Goal: Task Accomplishment & Management: Complete application form

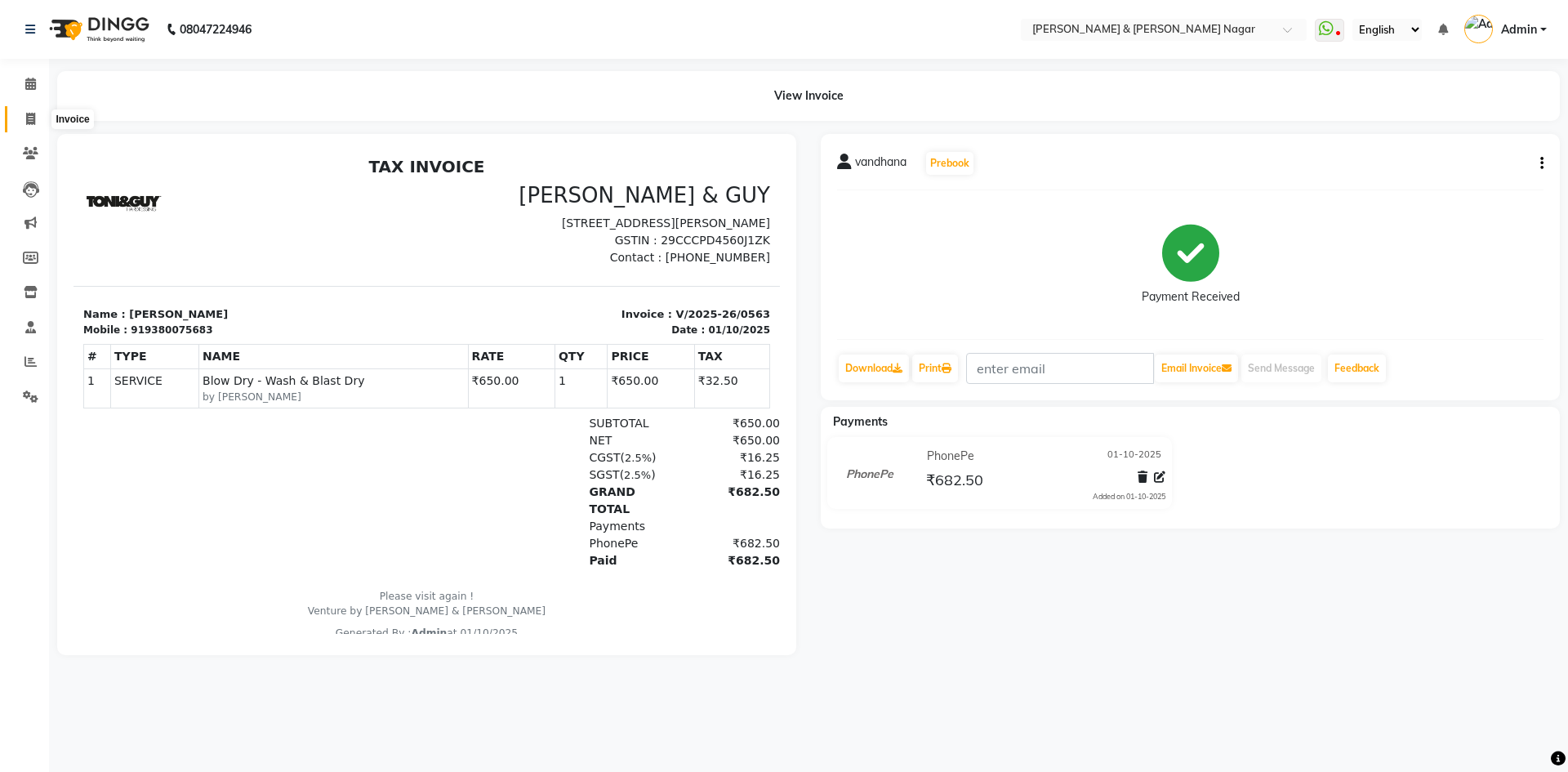
click at [26, 117] on span at bounding box center [30, 120] width 28 height 19
select select "service"
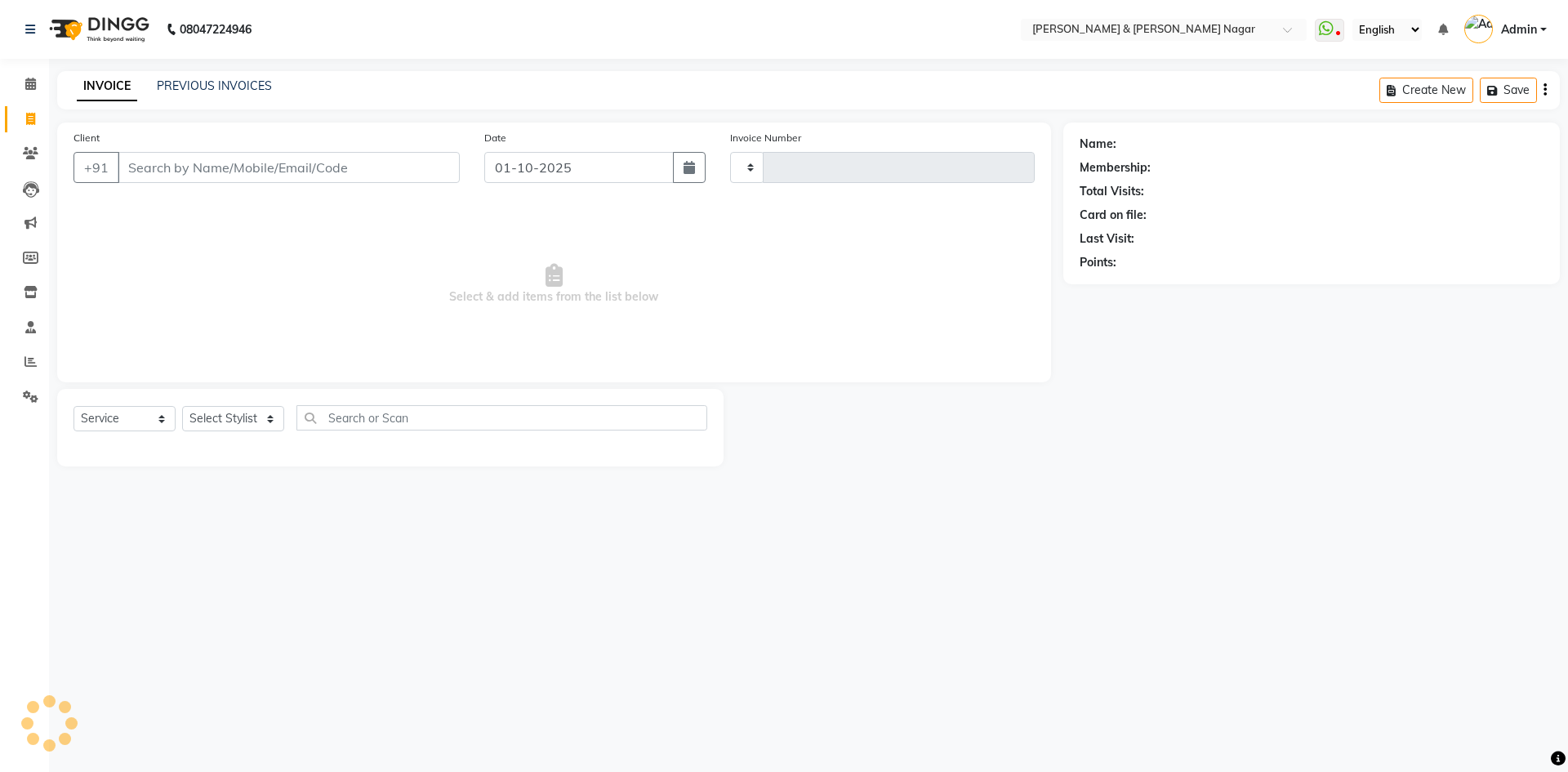
type input "0564"
select select "789"
select select "product"
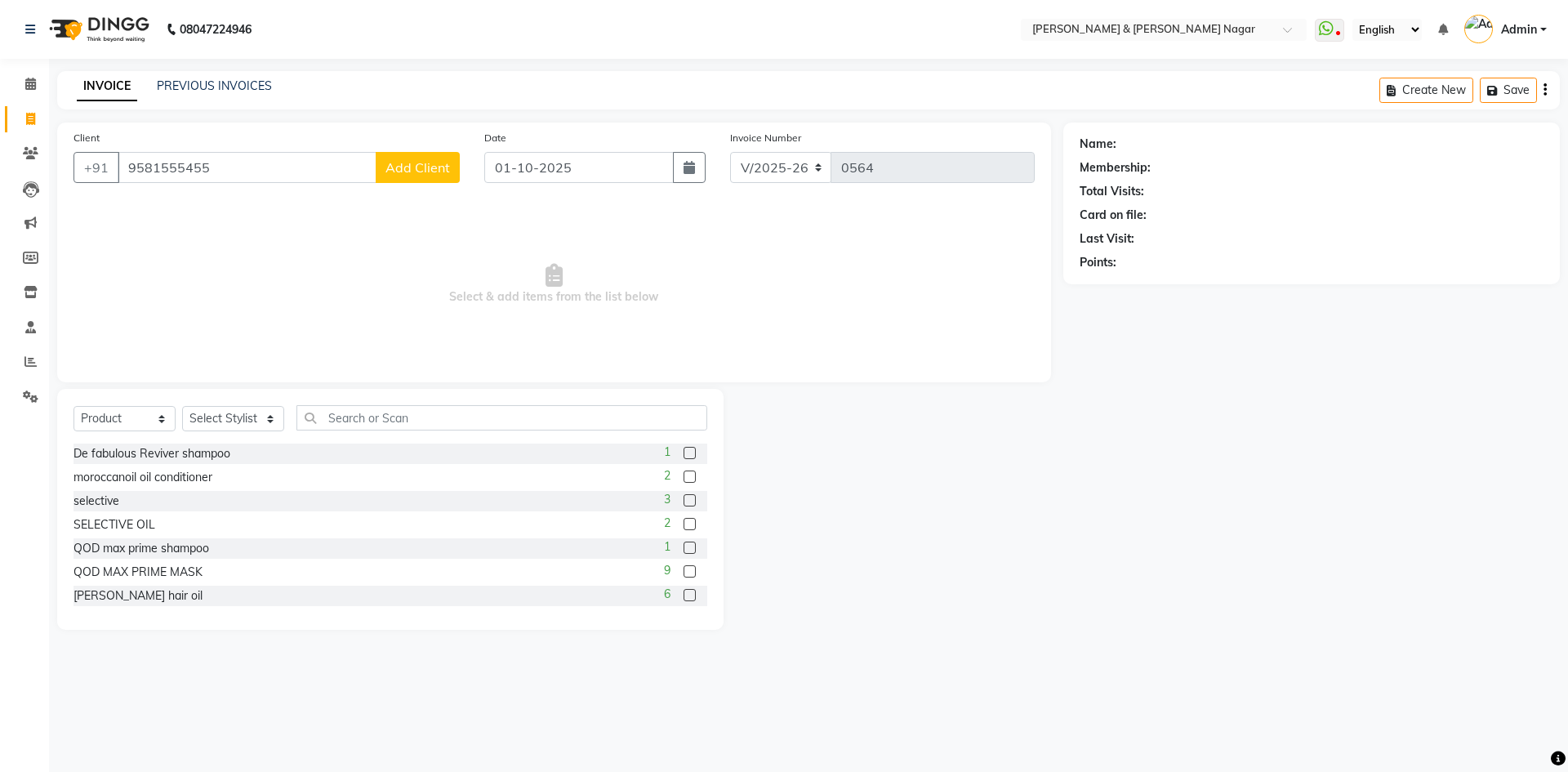
type input "9581555455"
click at [432, 167] on span "Add Client" at bounding box center [418, 167] width 65 height 16
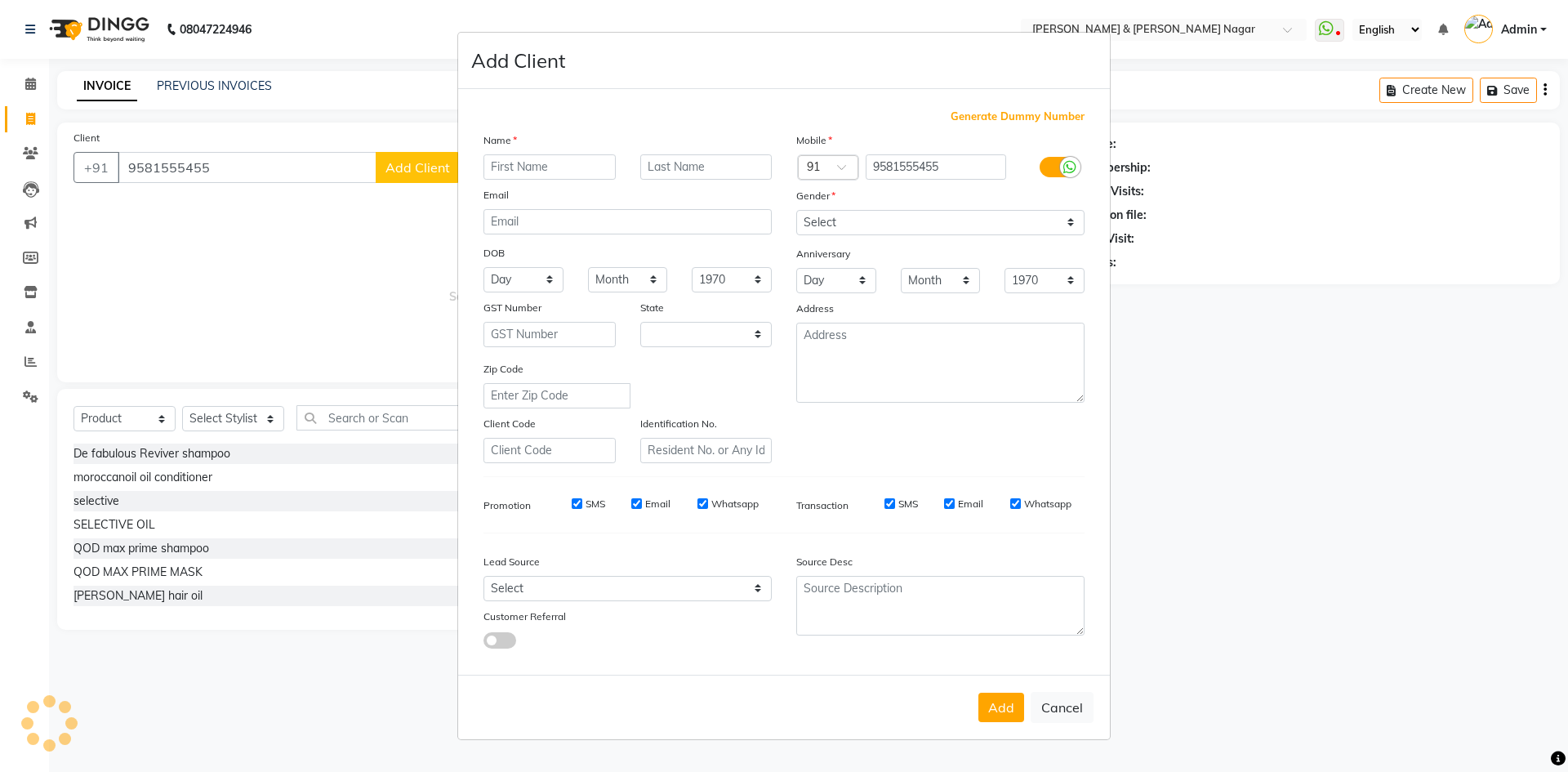
select select "17"
type input "vinod"
click at [1071, 223] on select "Select [DEMOGRAPHIC_DATA] [DEMOGRAPHIC_DATA] Other Prefer Not To Say" at bounding box center [940, 223] width 288 height 26
select select "[DEMOGRAPHIC_DATA]"
click at [796, 210] on select "Select [DEMOGRAPHIC_DATA] [DEMOGRAPHIC_DATA] Other Prefer Not To Say" at bounding box center [940, 223] width 288 height 26
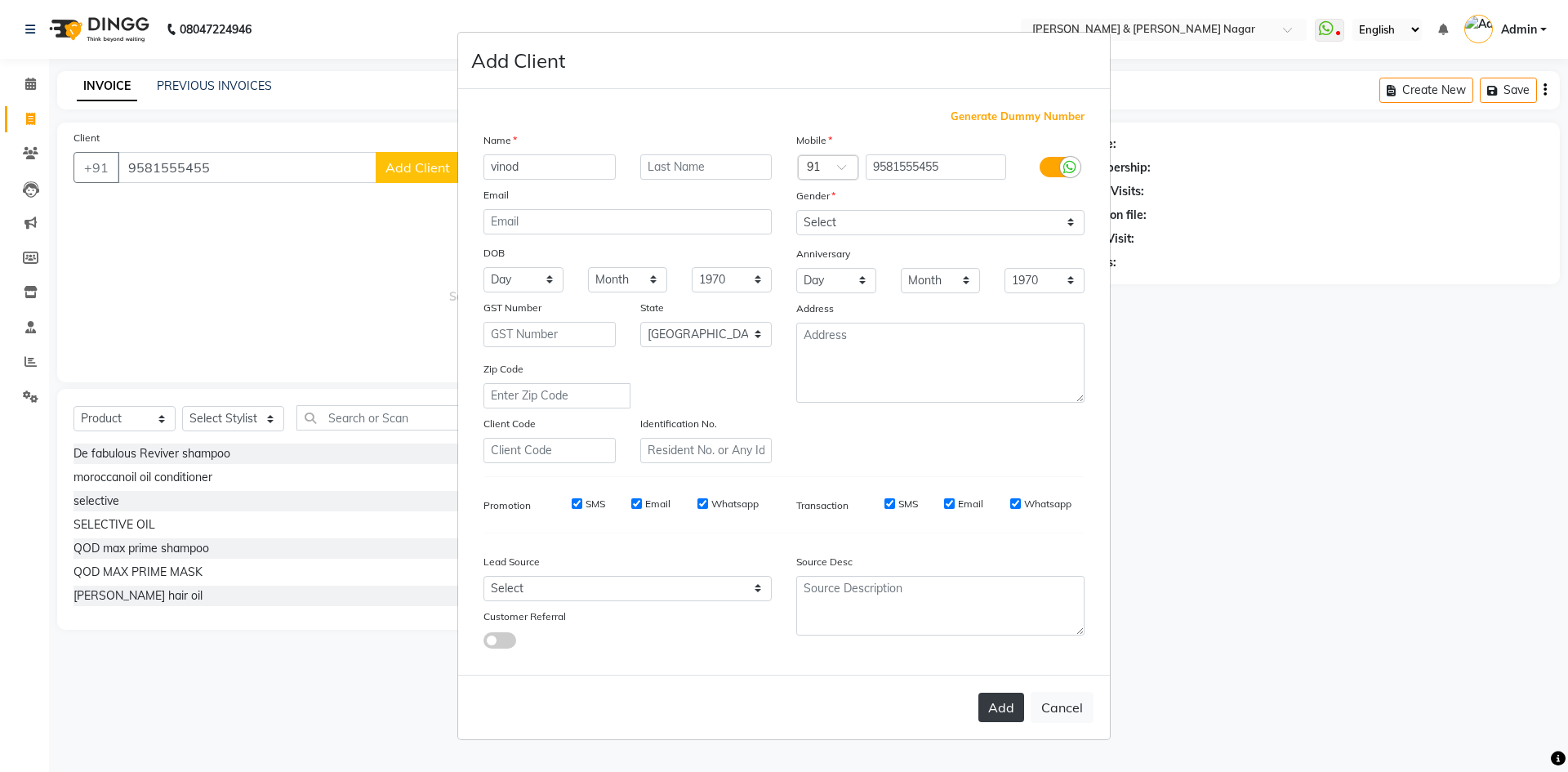
click at [1004, 715] on button "Add" at bounding box center [1001, 708] width 46 height 29
select select
select select "null"
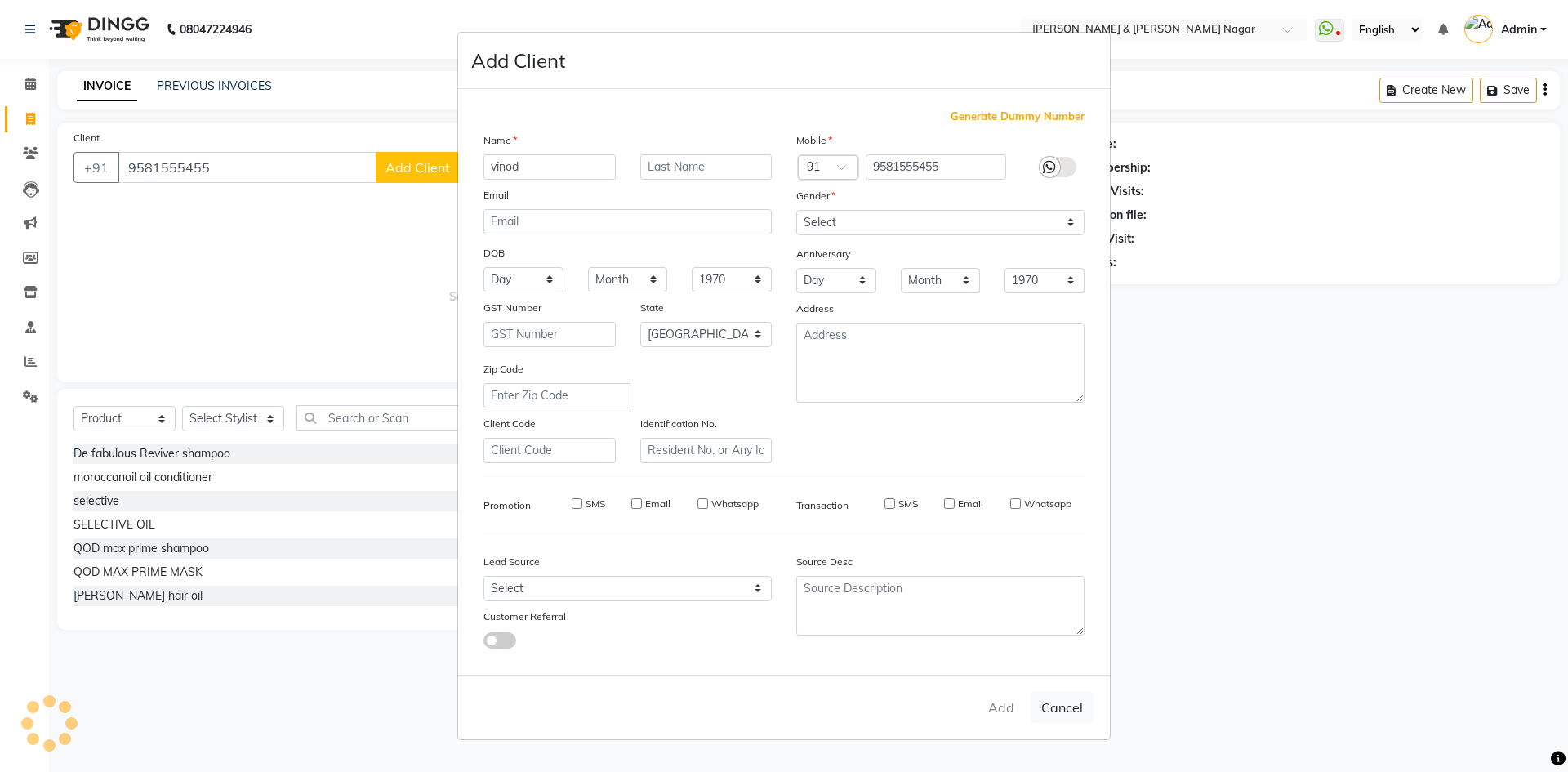
select select
checkbox input "false"
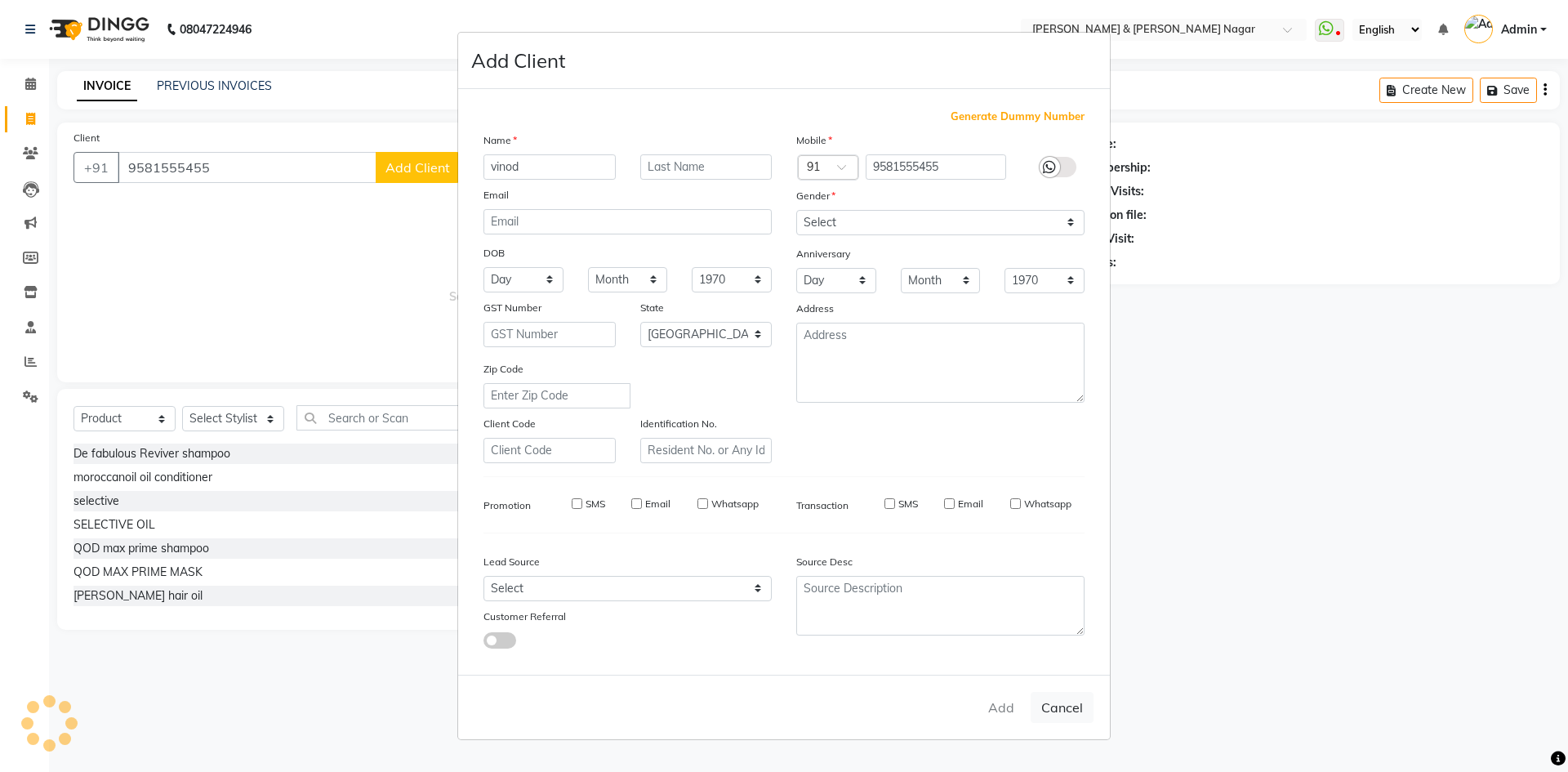
checkbox input "false"
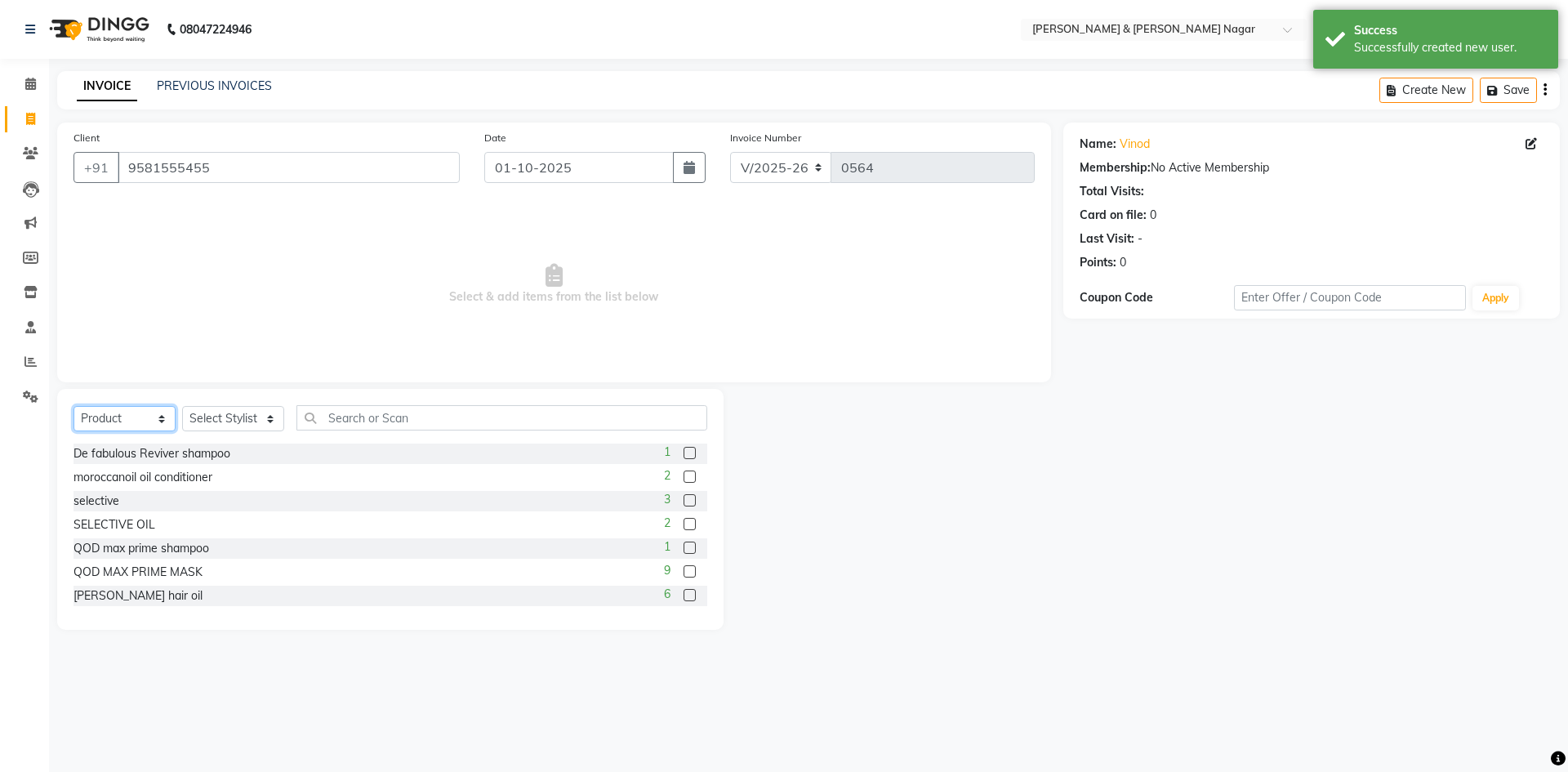
click at [161, 421] on select "Select Service Product Membership Package Voucher Prepaid Gift Card" at bounding box center [124, 419] width 102 height 26
select select "service"
click at [73, 406] on select "Select Service Product Membership Package Voucher Prepaid Gift Card" at bounding box center [124, 419] width 102 height 26
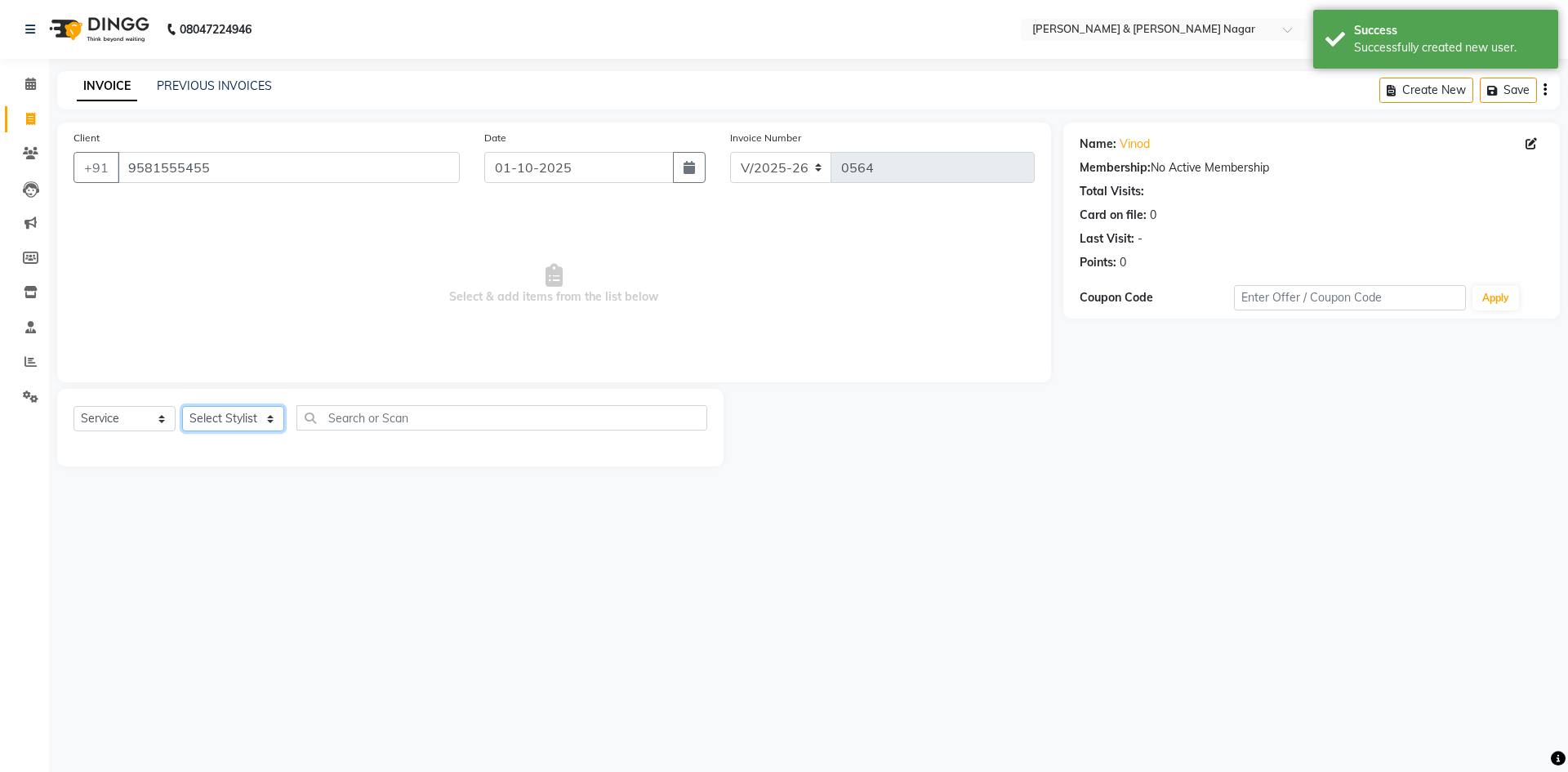
click at [269, 420] on select "Select Stylist ANIKASH [PERSON_NAME] Manager [PERSON_NAME] [PERSON_NAME]" at bounding box center [232, 419] width 102 height 26
select select "55200"
click at [182, 406] on select "Select Stylist ANIKASH [PERSON_NAME] Manager [PERSON_NAME] [PERSON_NAME]" at bounding box center [232, 419] width 102 height 26
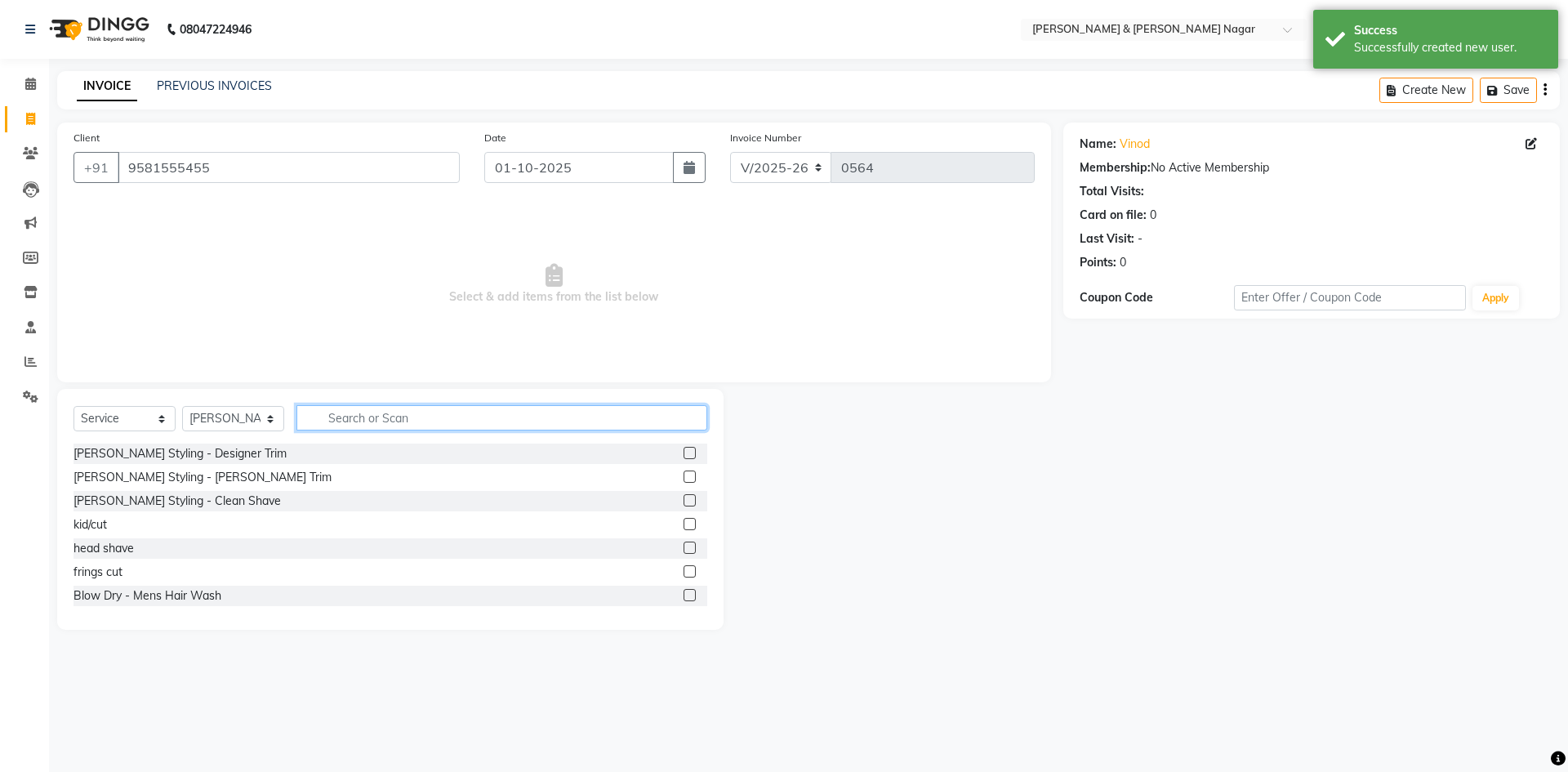
click at [396, 417] on input "text" at bounding box center [502, 418] width 411 height 26
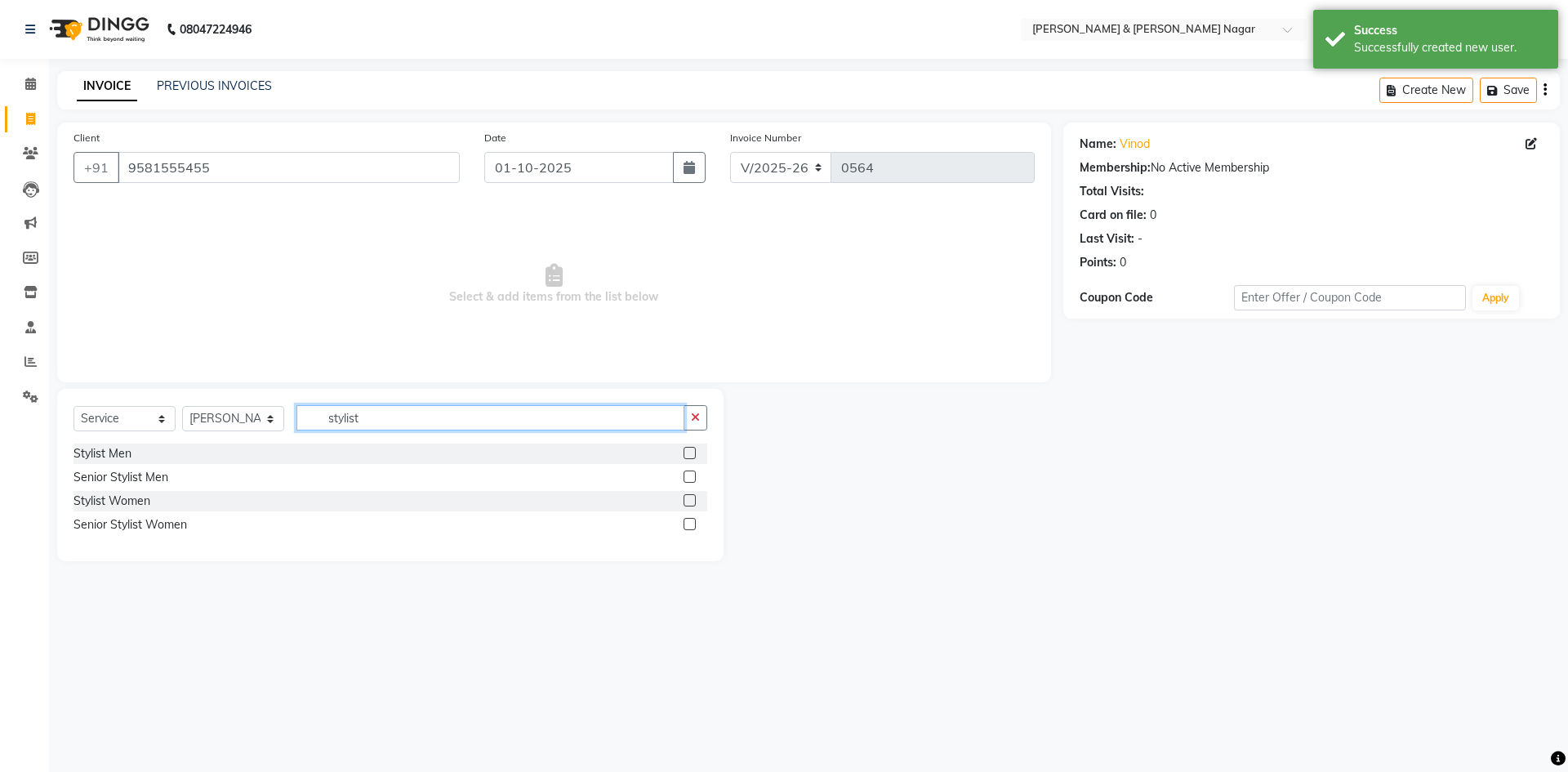
type input "stylist"
click at [691, 523] on label at bounding box center [690, 524] width 12 height 12
click at [691, 523] on input "checkbox" at bounding box center [689, 525] width 10 height 10
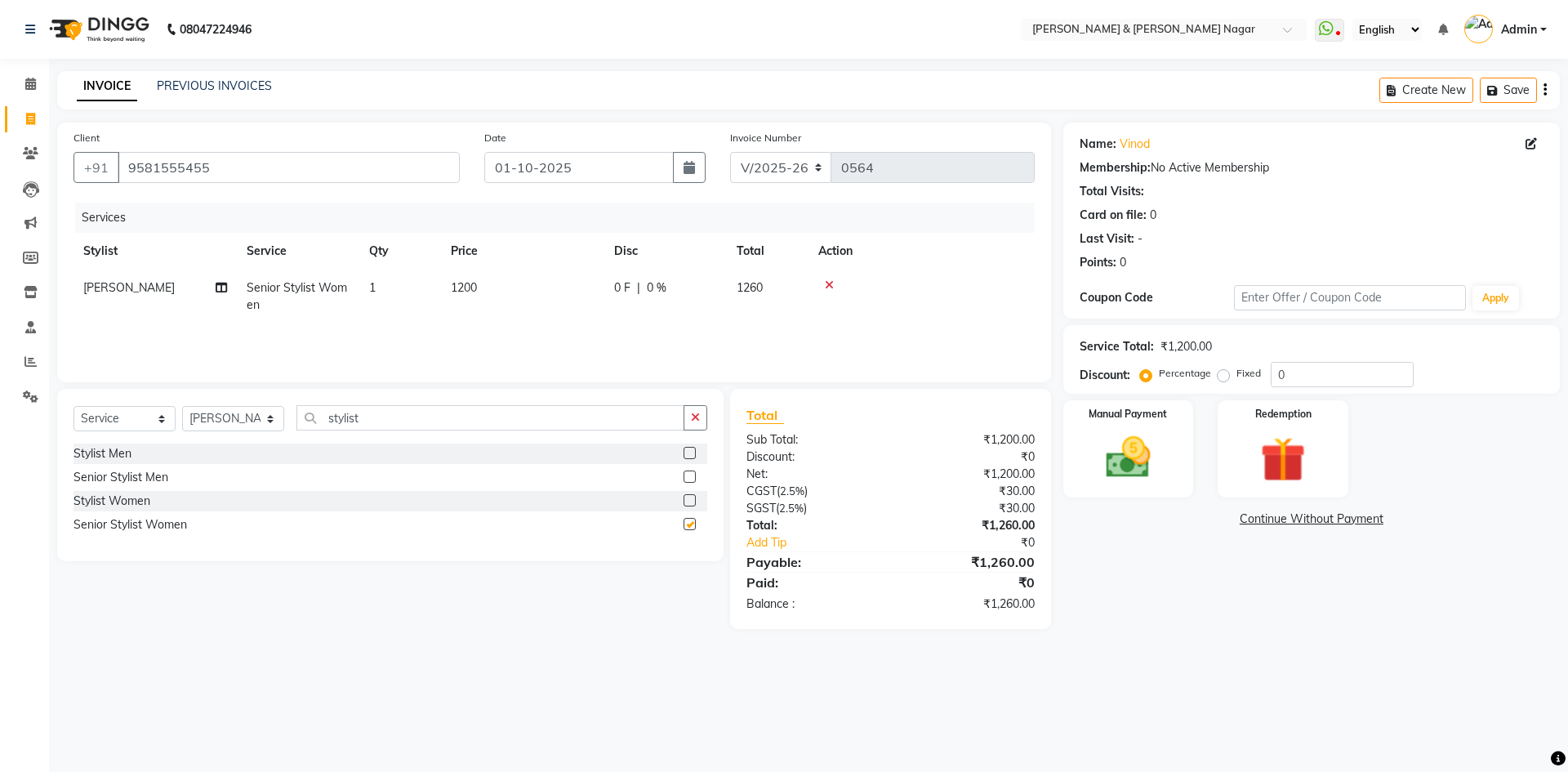
checkbox input "false"
click at [271, 422] on select "Select Stylist ANIKASH [PERSON_NAME] Manager [PERSON_NAME] [PERSON_NAME]" at bounding box center [232, 419] width 102 height 26
select select "61217"
click at [182, 406] on select "Select Stylist ANIKASH [PERSON_NAME] Manager [PERSON_NAME] [PERSON_NAME]" at bounding box center [232, 419] width 102 height 26
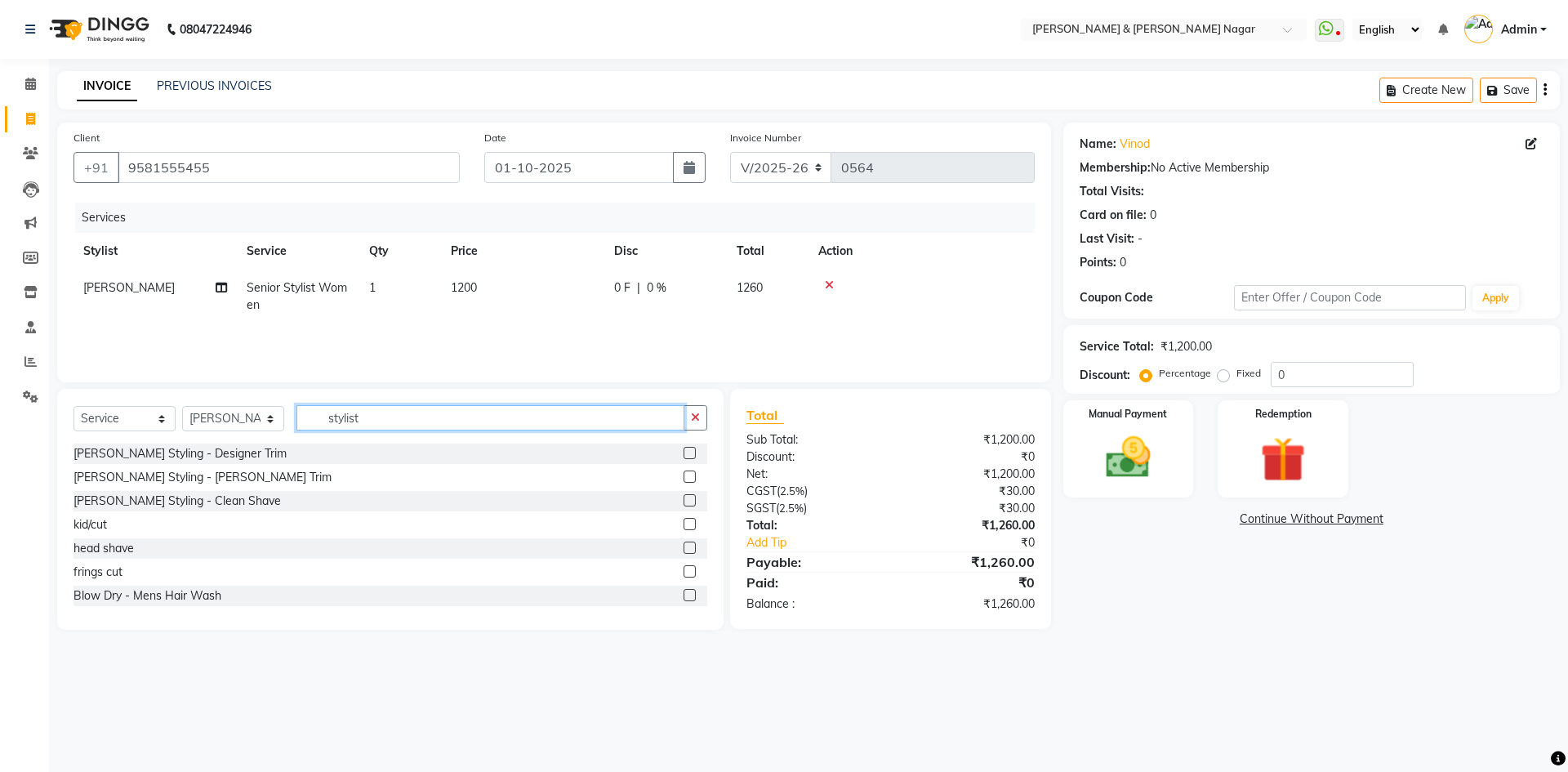
click at [396, 422] on input "stylist" at bounding box center [490, 418] width 388 height 26
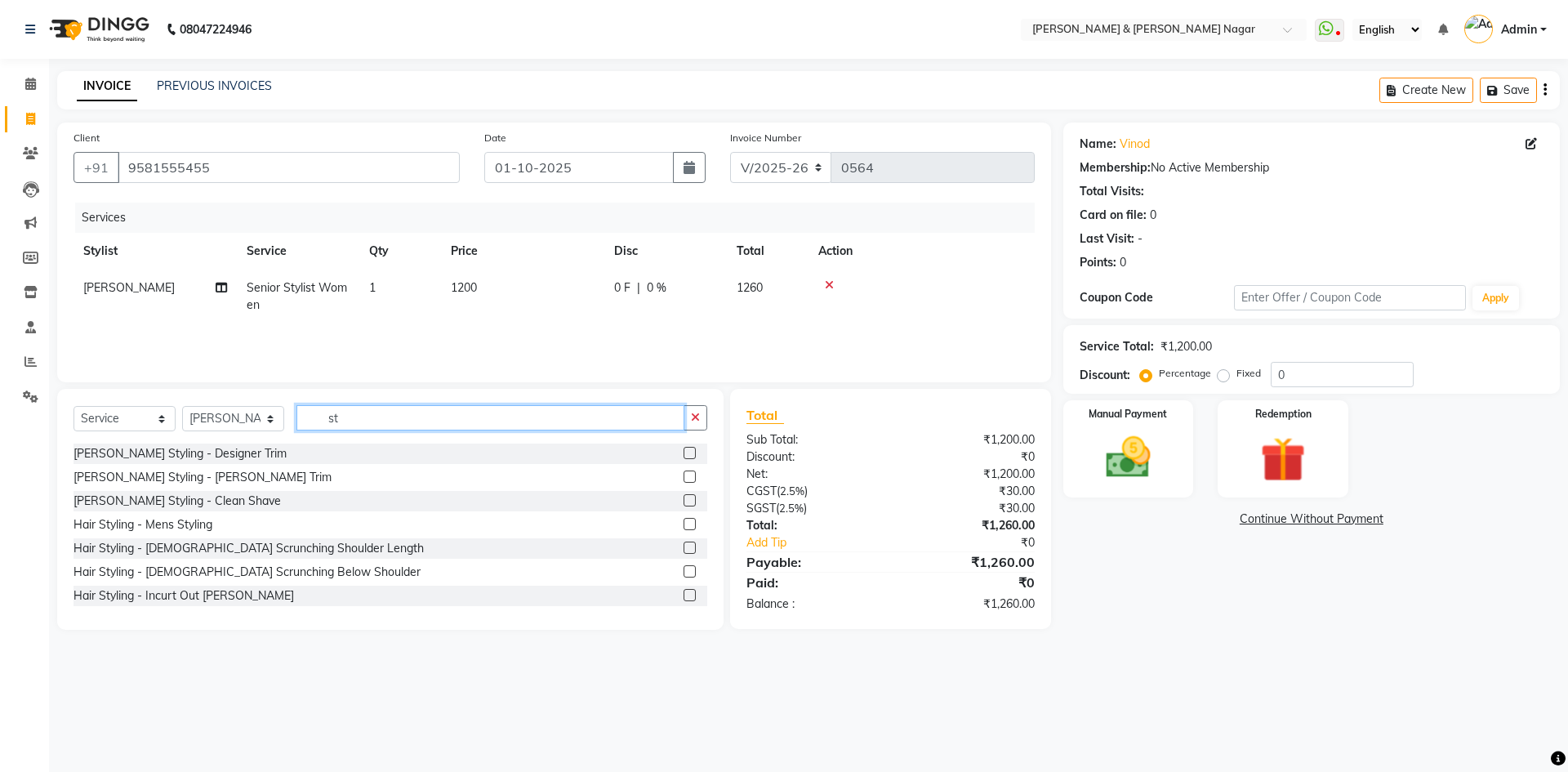
type input "s"
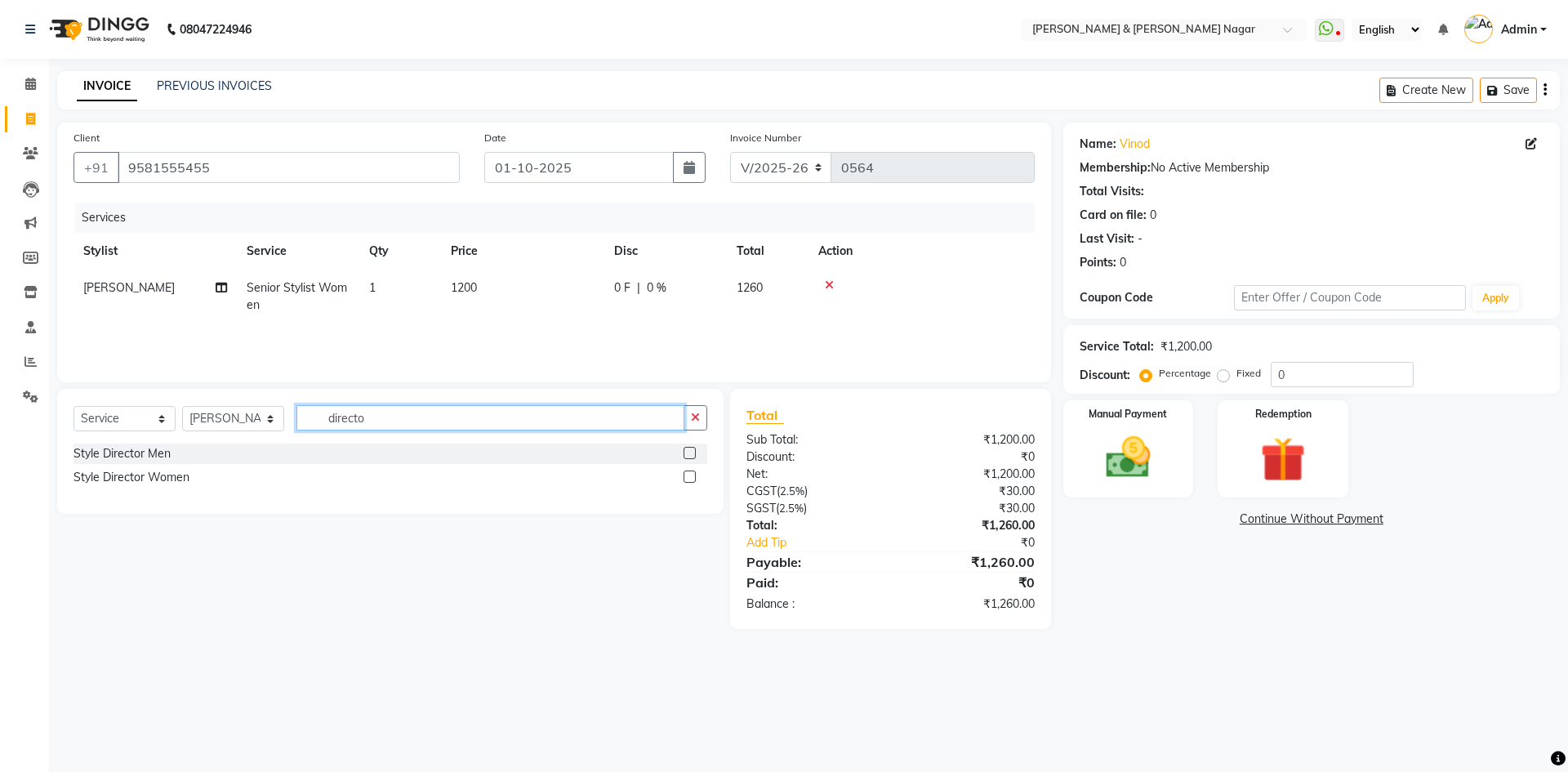
type input "directo"
drag, startPoint x: 690, startPoint y: 452, endPoint x: 645, endPoint y: 436, distance: 47.8
click at [690, 451] on label at bounding box center [690, 453] width 12 height 12
click at [690, 451] on input "checkbox" at bounding box center [689, 454] width 10 height 10
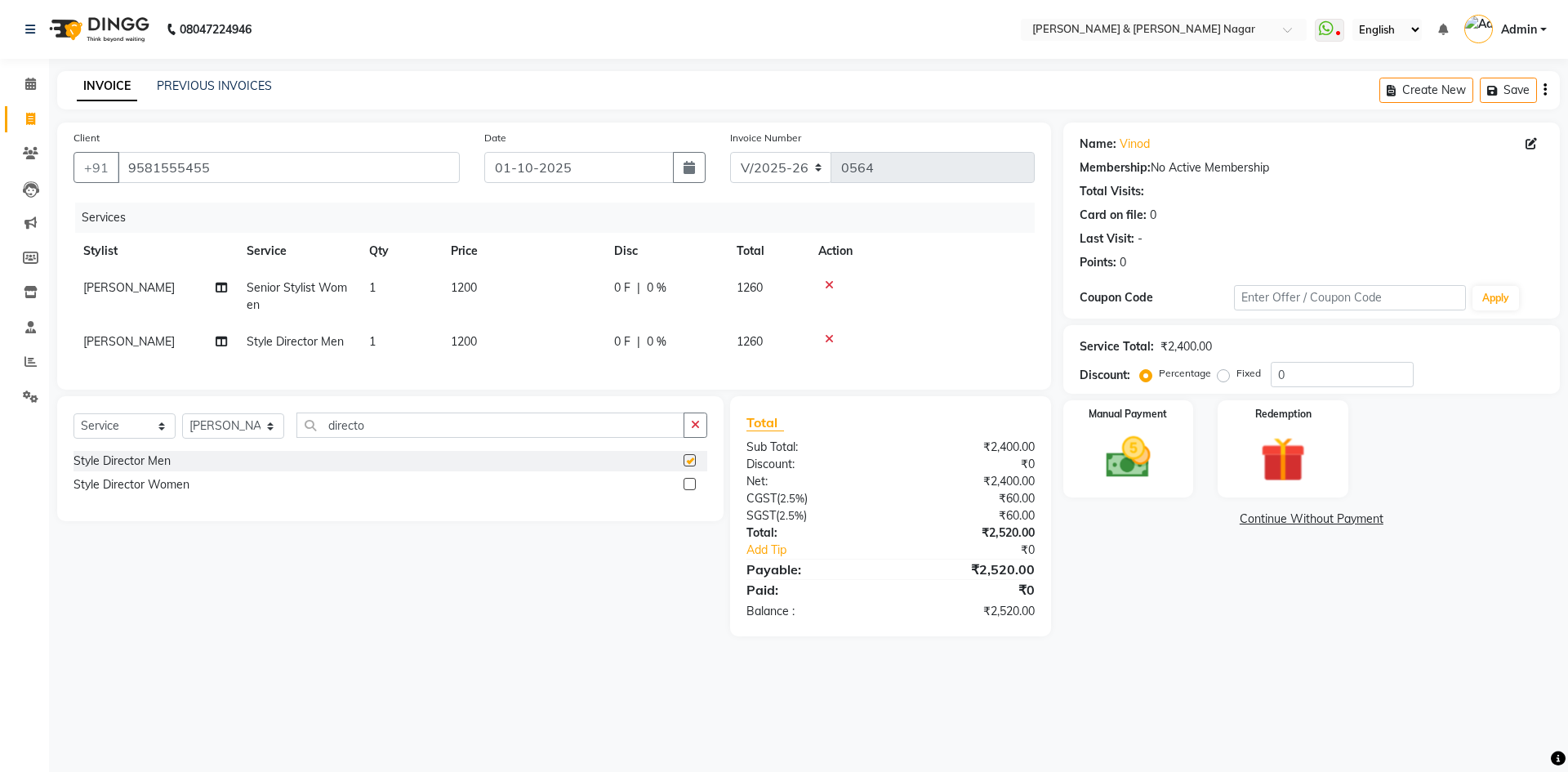
checkbox input "false"
click at [467, 340] on span "1200" at bounding box center [464, 341] width 26 height 15
select select "61217"
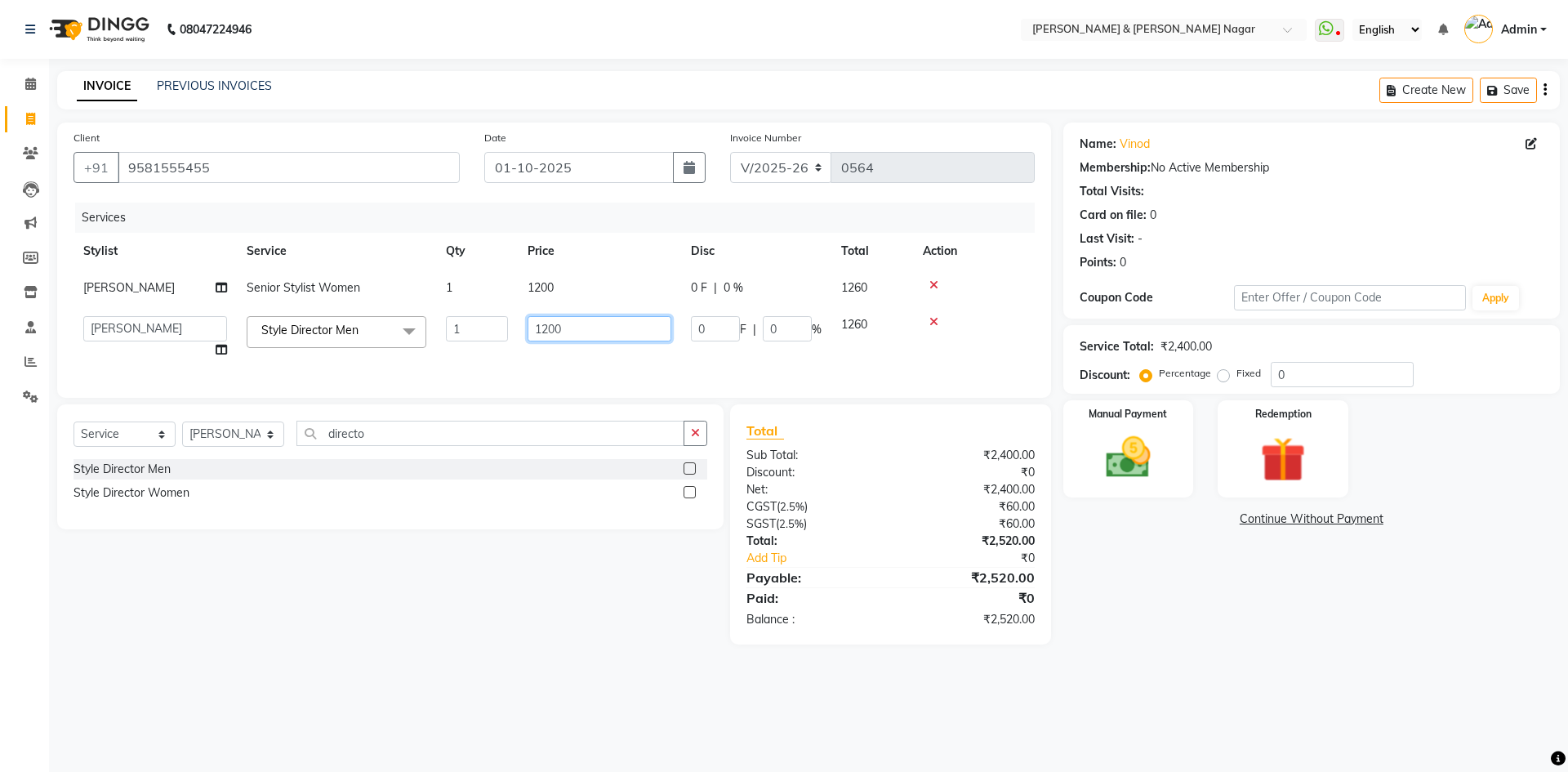
click at [545, 327] on input "1200" at bounding box center [599, 329] width 144 height 26
type input "900"
click at [590, 360] on td "900" at bounding box center [599, 337] width 163 height 62
select select "61217"
click at [426, 446] on input "directo" at bounding box center [490, 433] width 388 height 26
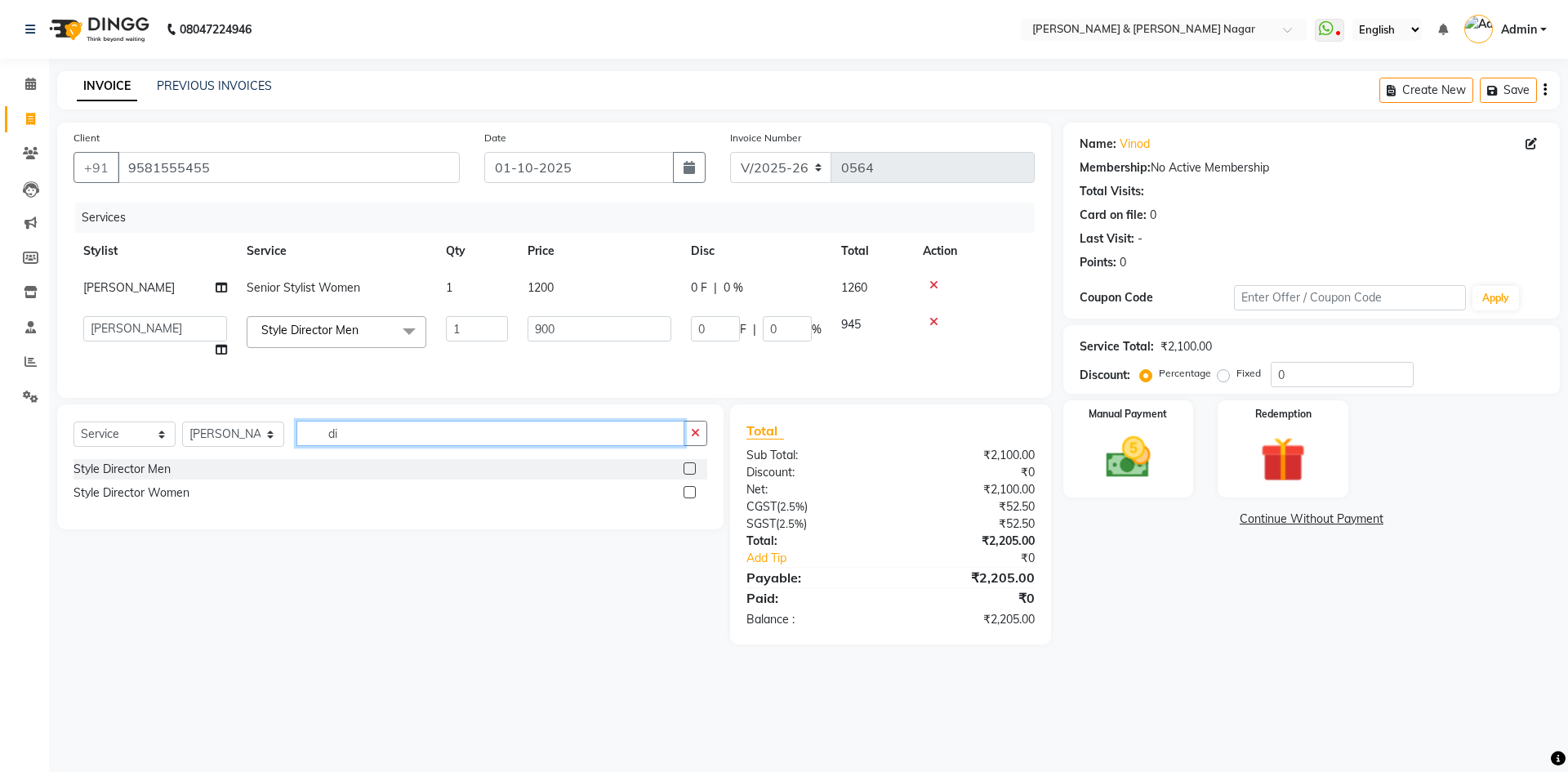
type input "d"
type input "trim"
click at [690, 474] on label at bounding box center [690, 469] width 12 height 12
click at [690, 474] on input "checkbox" at bounding box center [689, 469] width 10 height 10
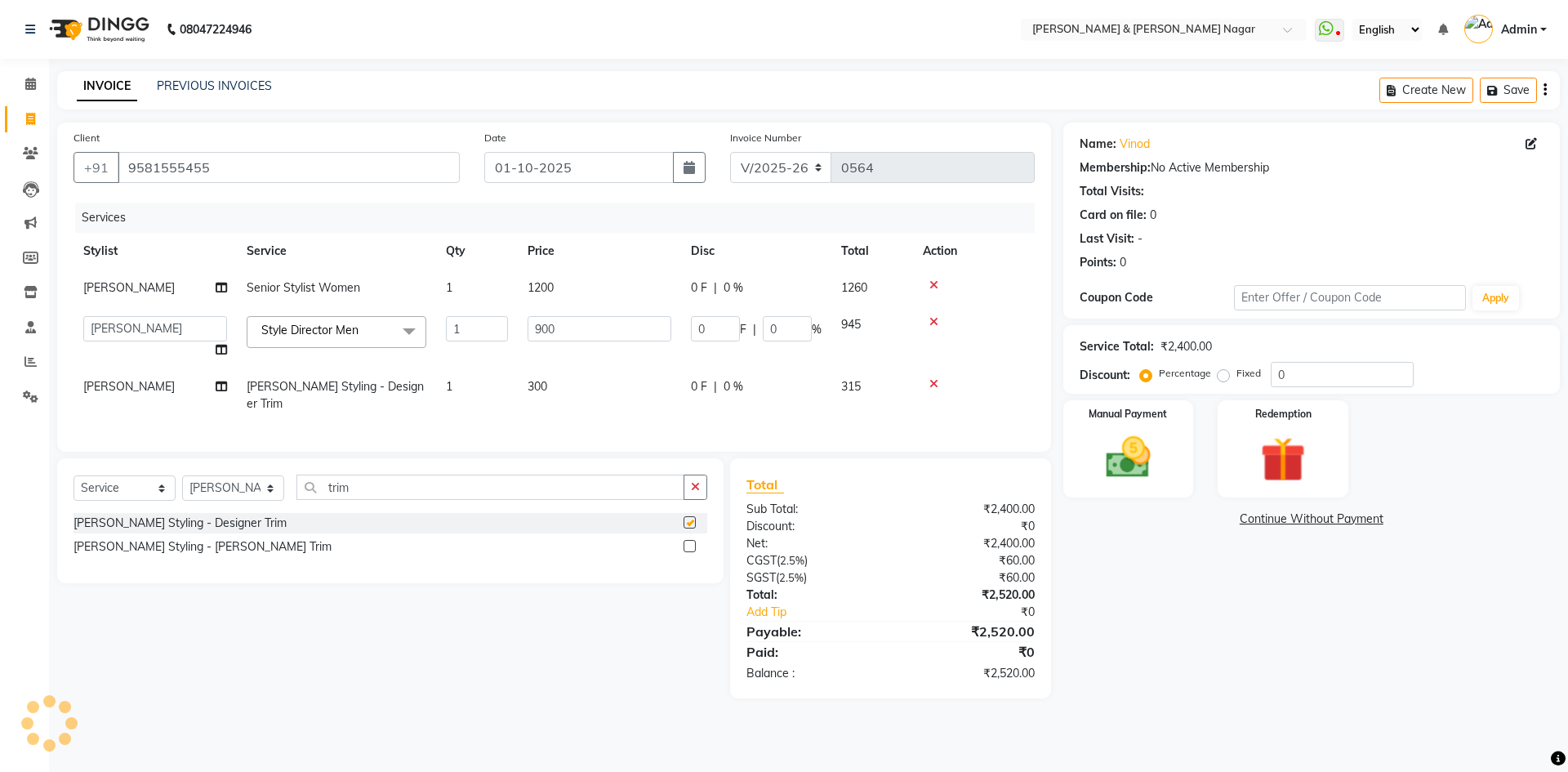
checkbox input "false"
click at [540, 386] on span "300" at bounding box center [537, 386] width 20 height 15
select select "61217"
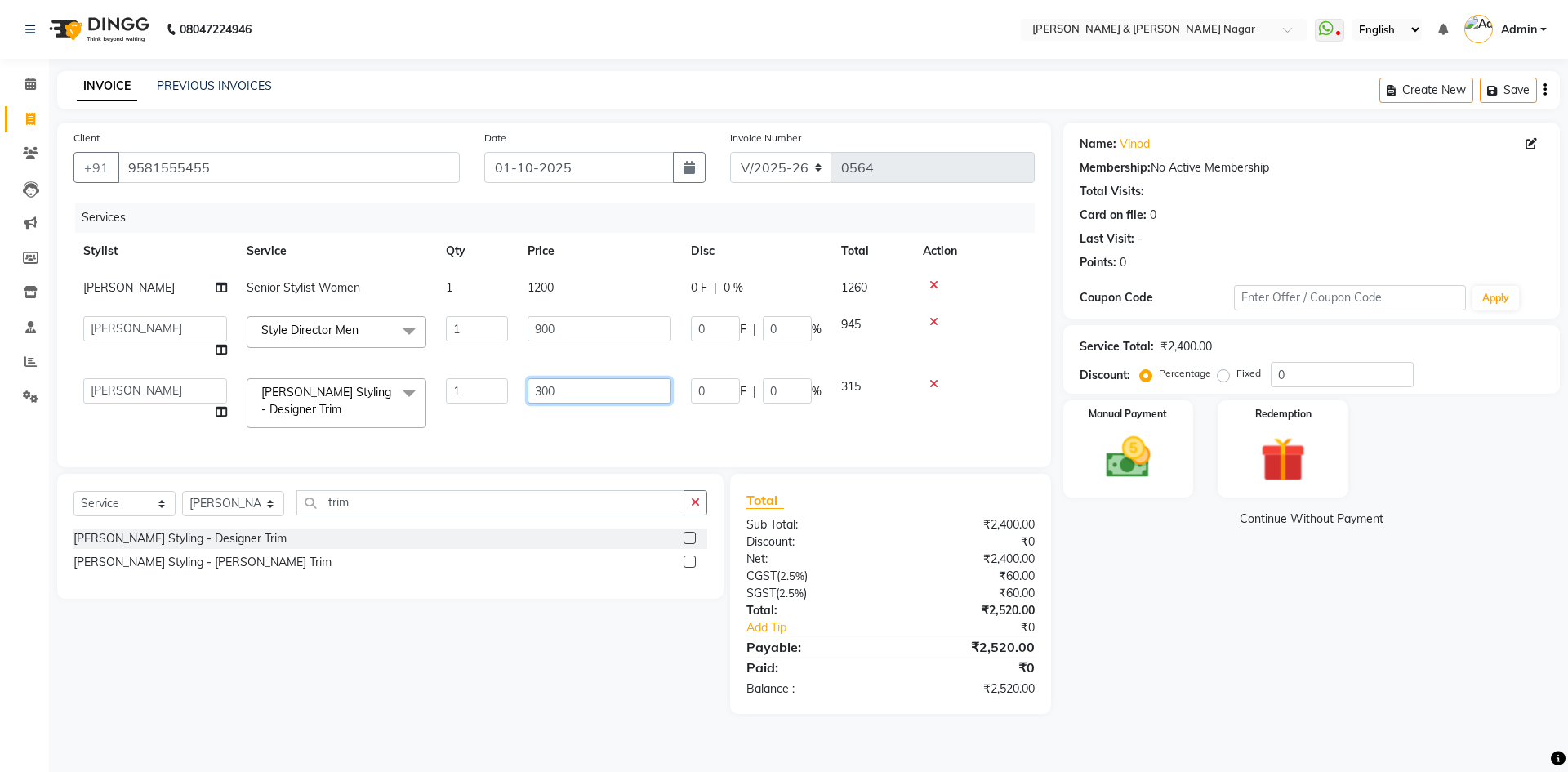
click at [548, 392] on input "300" at bounding box center [599, 392] width 144 height 26
type input "250"
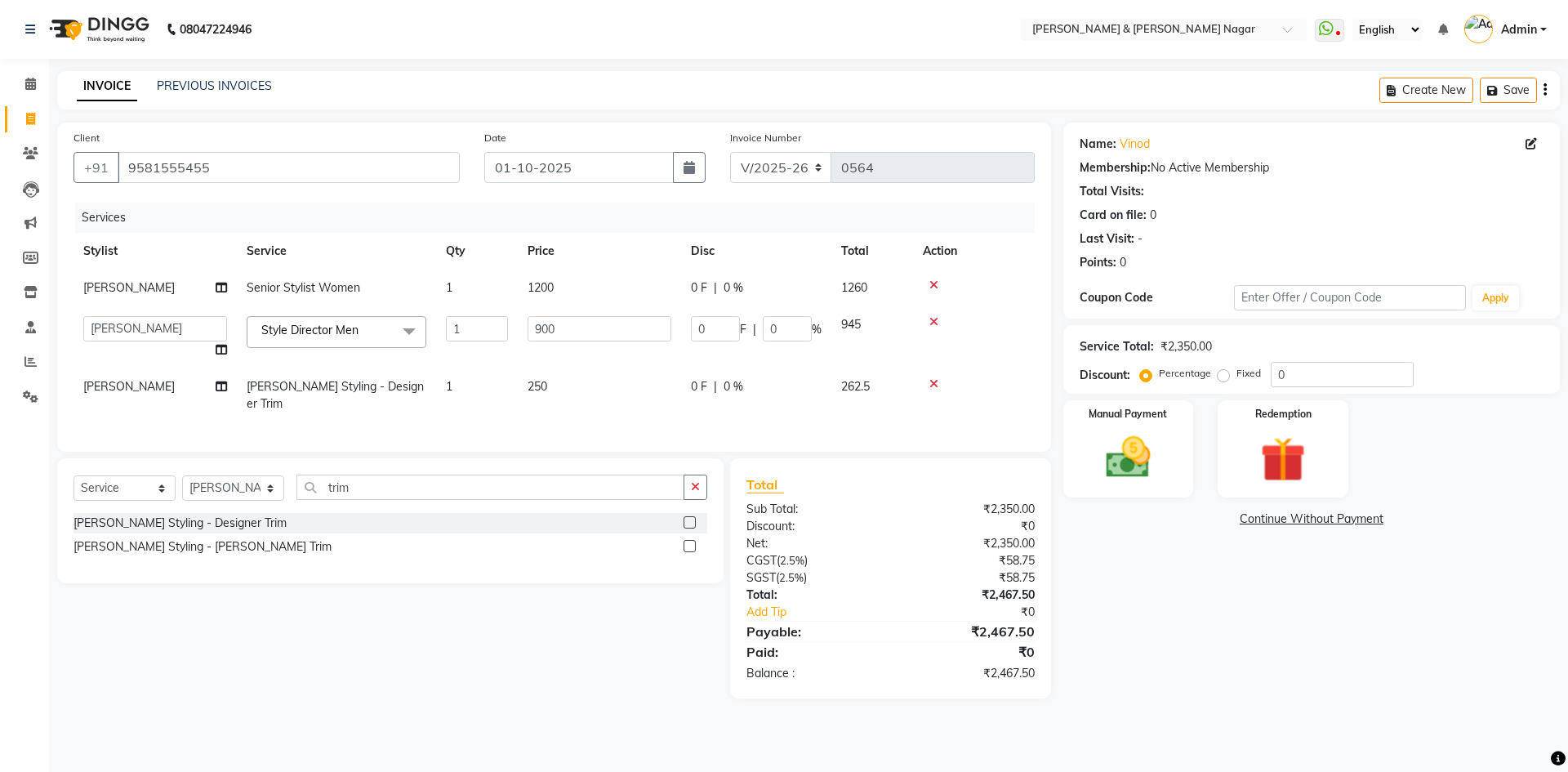
click at [542, 417] on div "Services Stylist Service Qty Price Disc Total Action [PERSON_NAME] Senior Styli…" at bounding box center [554, 319] width 961 height 233
click at [1132, 462] on img at bounding box center [1128, 457] width 76 height 54
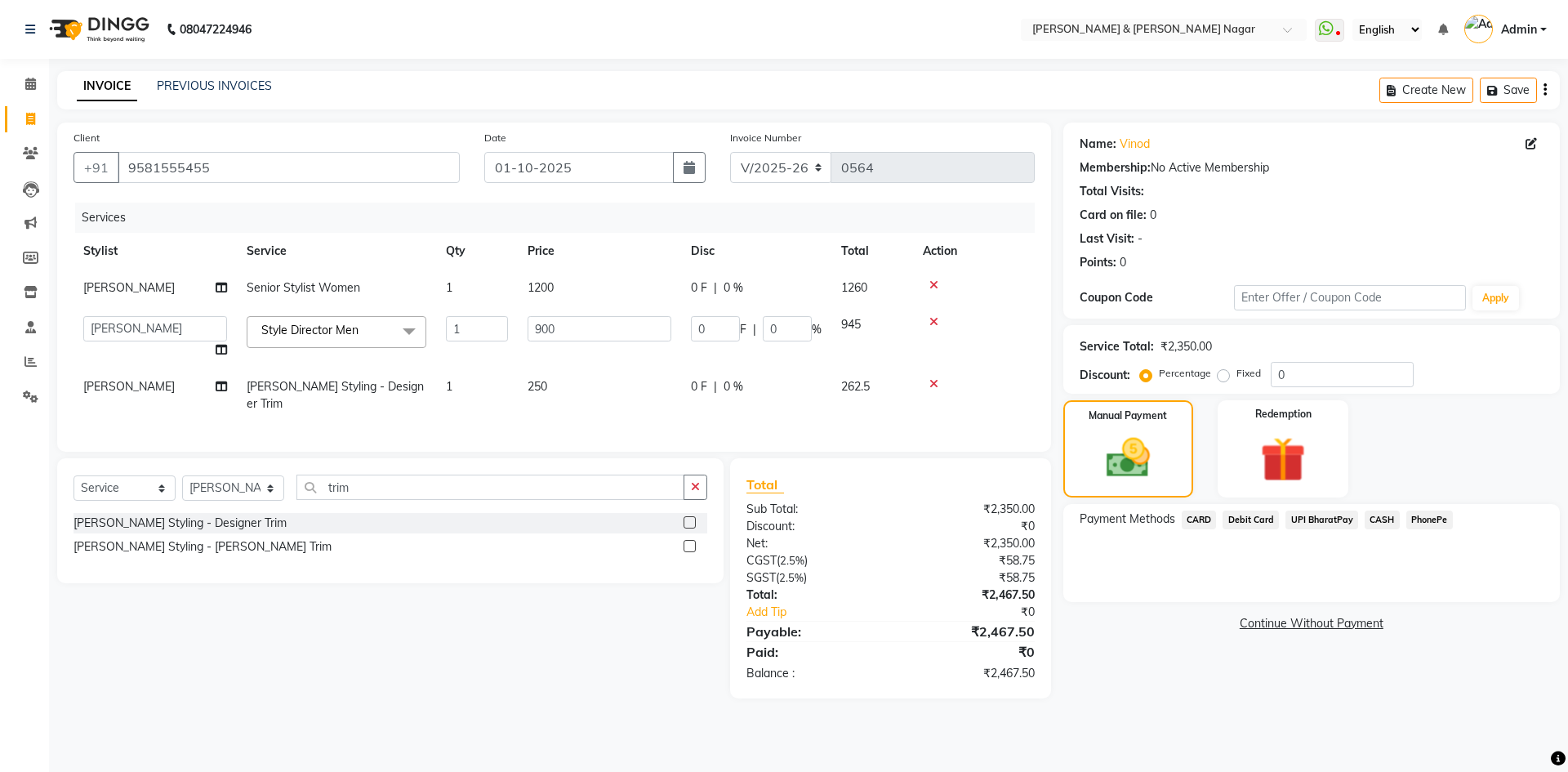
click at [1425, 520] on span "PhonePe" at bounding box center [1430, 520] width 46 height 19
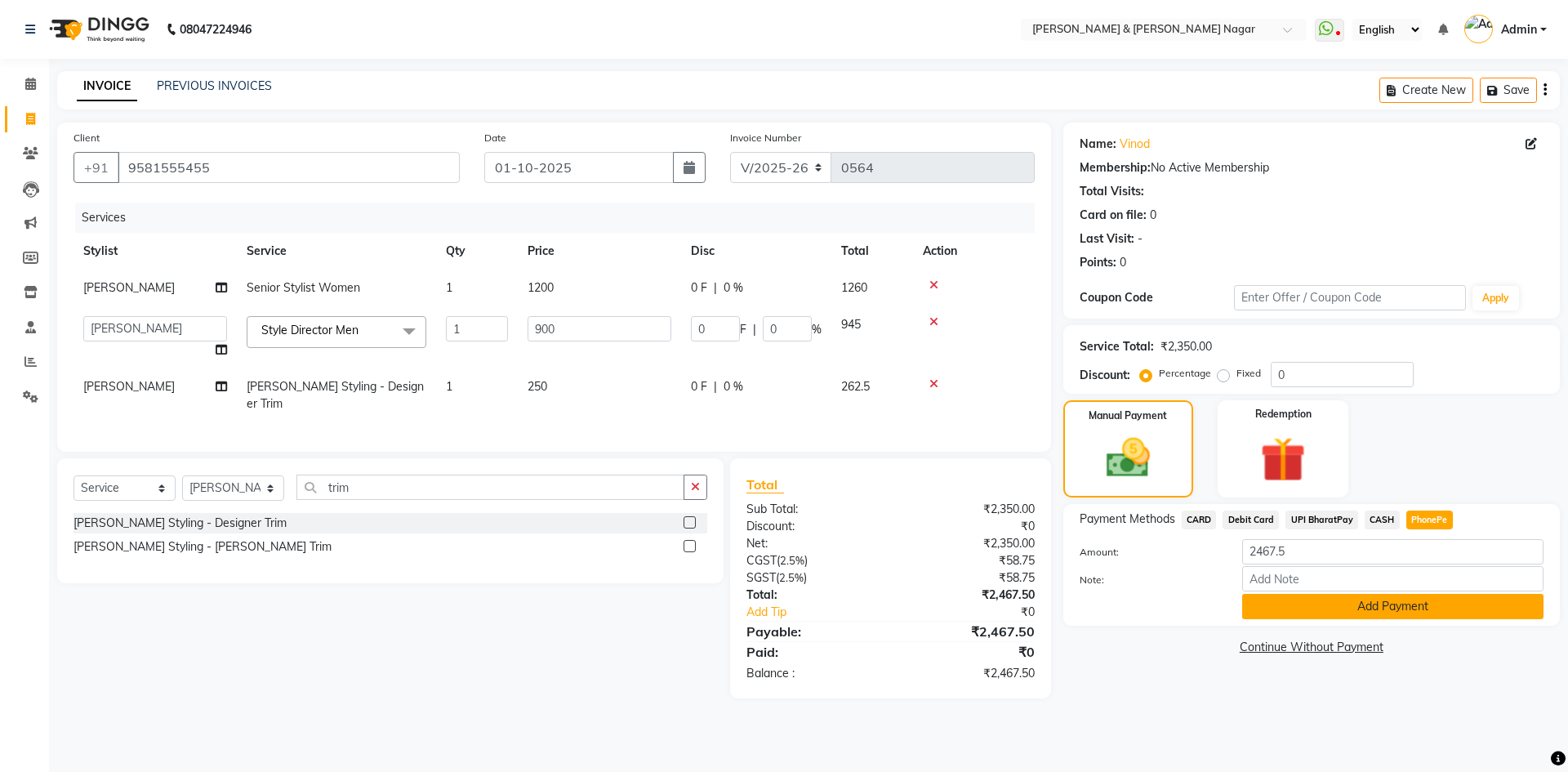
click at [1418, 603] on button "Add Payment" at bounding box center [1393, 607] width 302 height 26
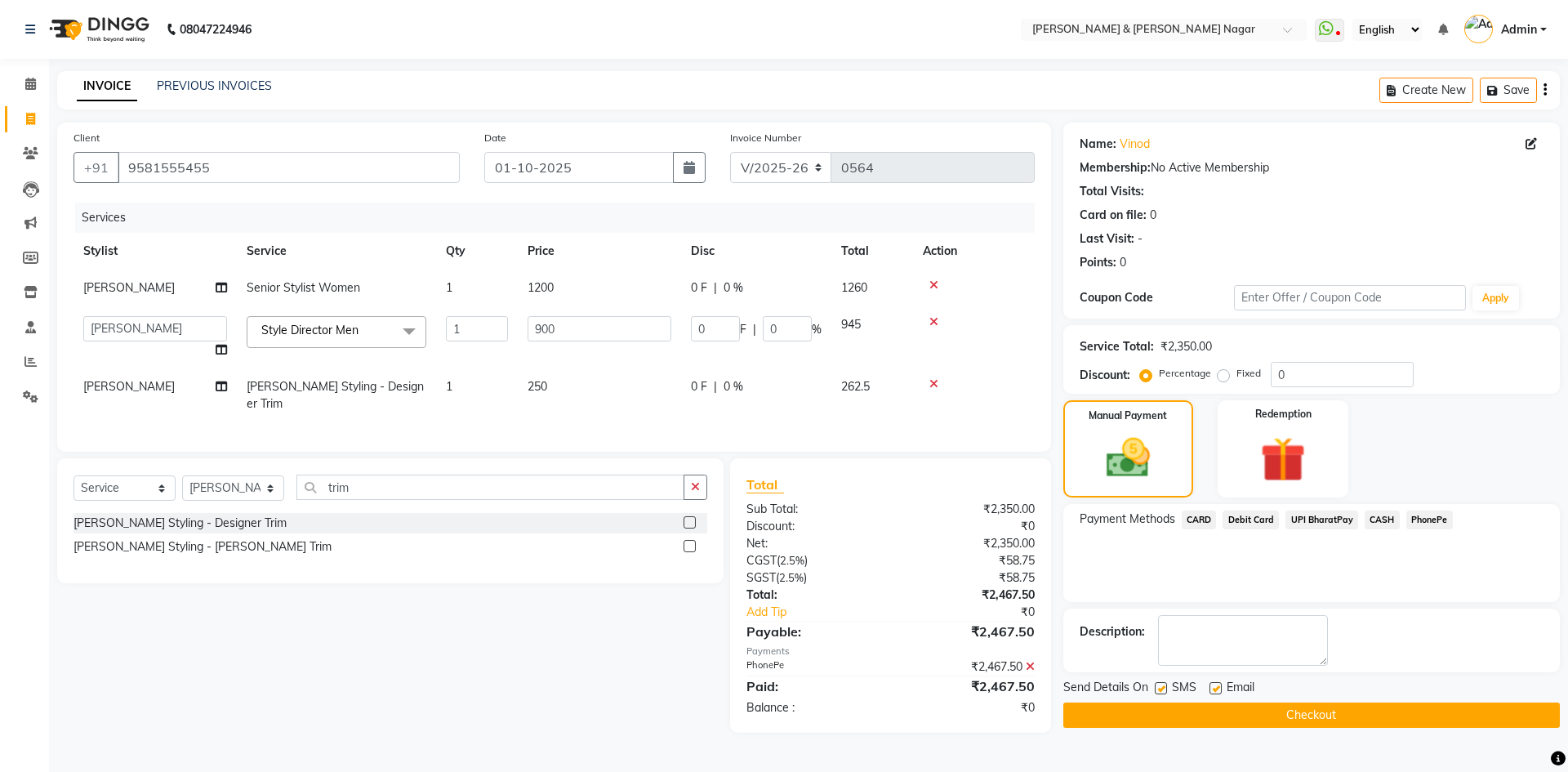
click at [1330, 720] on button "Checkout" at bounding box center [1311, 716] width 496 height 26
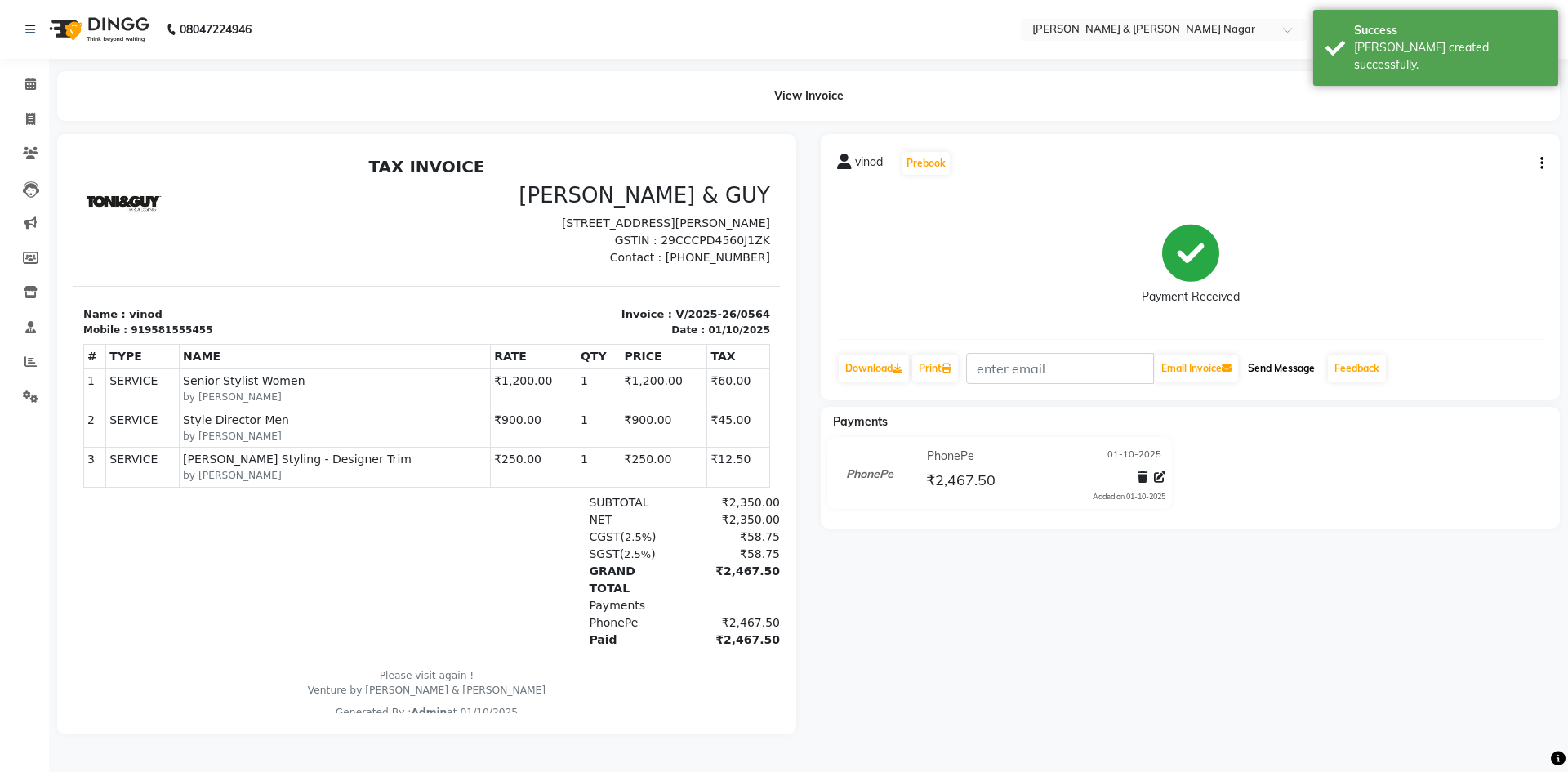
click at [1284, 365] on button "Send Message" at bounding box center [1282, 368] width 80 height 27
